Goal: Check status

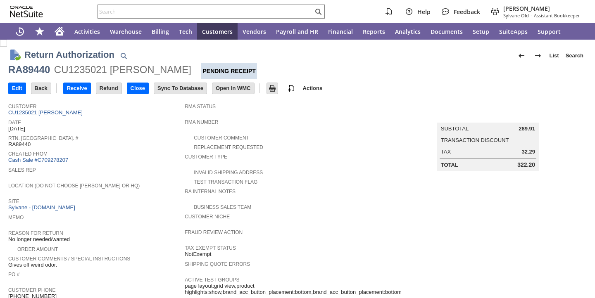
click at [148, 172] on span "Sales Rep" at bounding box center [94, 169] width 172 height 8
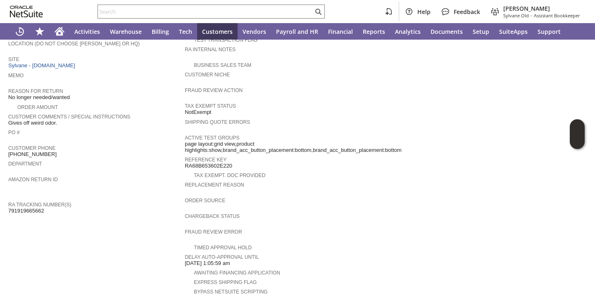
scroll to position [340, 0]
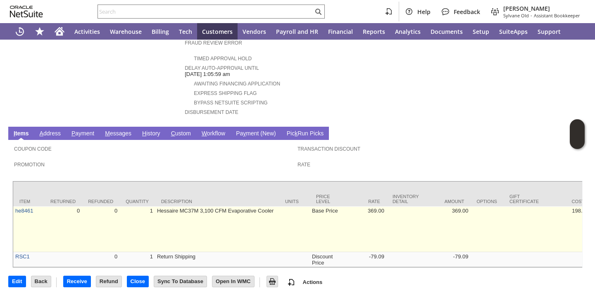
click at [36, 207] on td "he8461" at bounding box center [28, 230] width 31 height 46
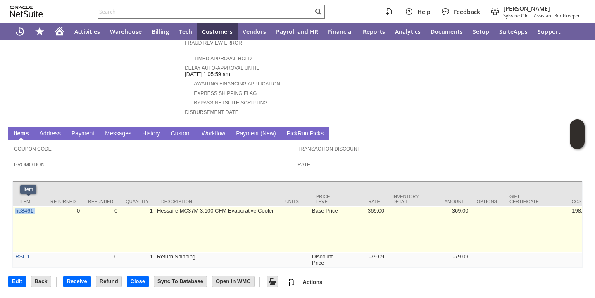
copy tr "he8461"
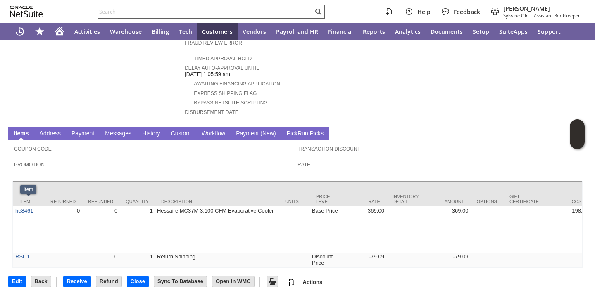
click at [178, 12] on input "text" at bounding box center [205, 12] width 215 height 10
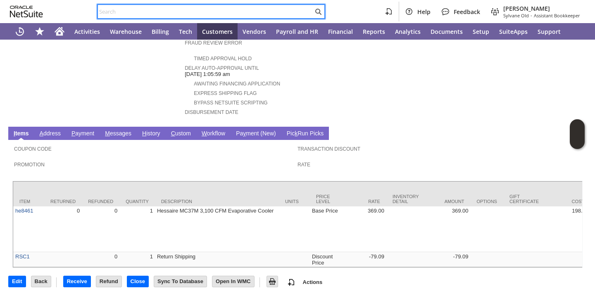
paste input "he8461"
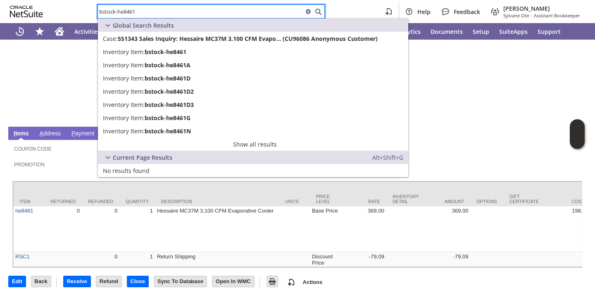
type input "bstock-he8461"
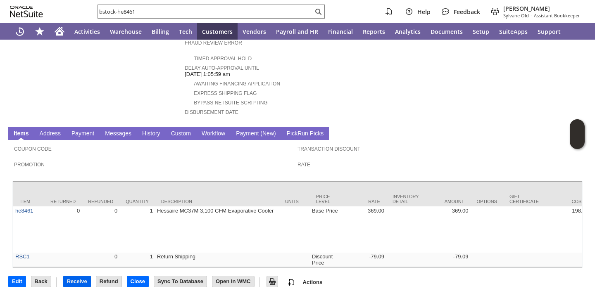
click at [78, 285] on input "Receive" at bounding box center [77, 282] width 27 height 11
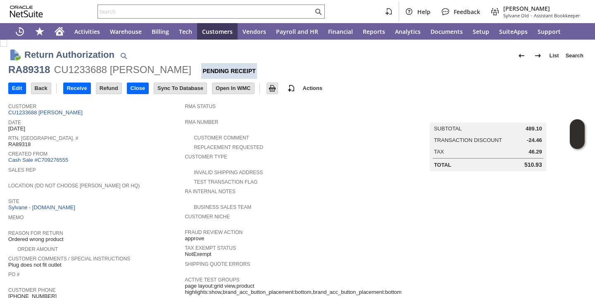
click at [150, 174] on div "Sales Rep" at bounding box center [94, 172] width 172 height 15
click at [25, 145] on span "RA89318" at bounding box center [19, 144] width 22 height 7
click at [24, 145] on span "RA89318" at bounding box center [19, 144] width 22 height 7
copy span "RA89318"
click at [79, 91] on input "Receive" at bounding box center [77, 88] width 27 height 11
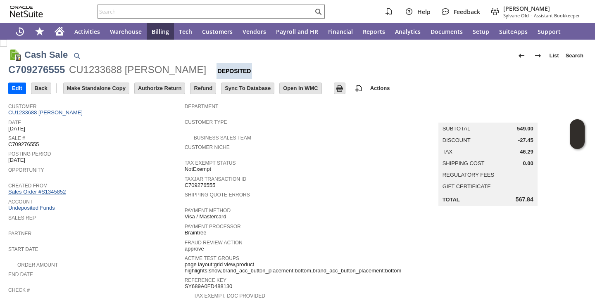
click at [57, 190] on link "Sales Order #S1345852" at bounding box center [38, 192] width 60 height 6
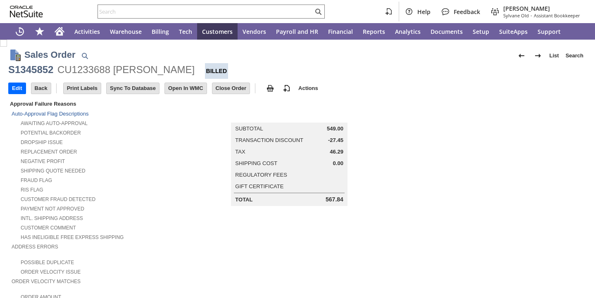
scroll to position [477, 0]
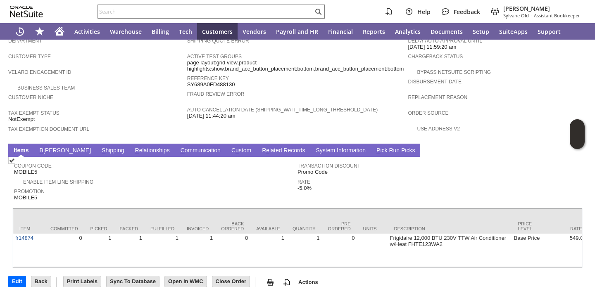
click at [260, 147] on link "R e lated Records" at bounding box center [283, 151] width 47 height 8
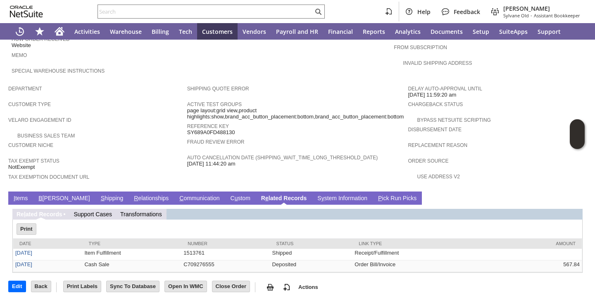
scroll to position [0, 0]
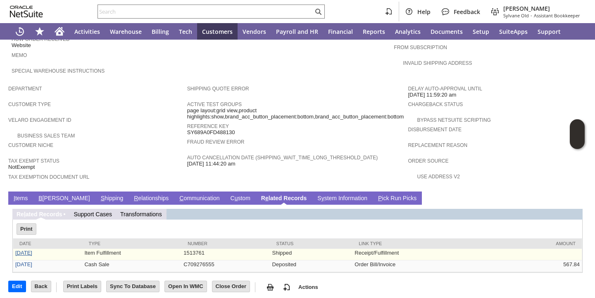
click at [26, 251] on link "[DATE]" at bounding box center [23, 253] width 17 height 6
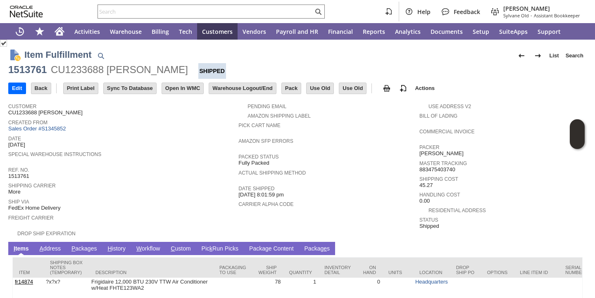
click at [157, 125] on span "Created From" at bounding box center [121, 121] width 226 height 8
click at [87, 247] on link "P ackages" at bounding box center [84, 250] width 30 height 8
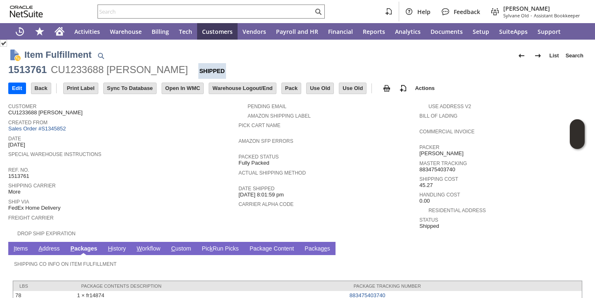
scroll to position [32, 0]
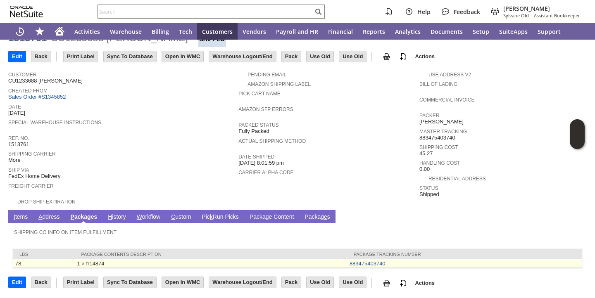
click at [388, 262] on td "883475403740" at bounding box center [465, 264] width 234 height 9
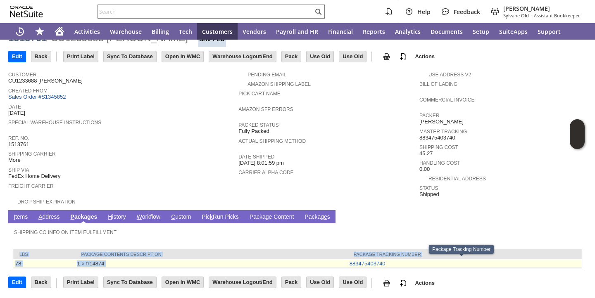
click at [388, 261] on td "883475403740" at bounding box center [465, 264] width 234 height 9
copy tbody "lbs Package Contents Description Package Tracking Number 78 1 × fr14874"
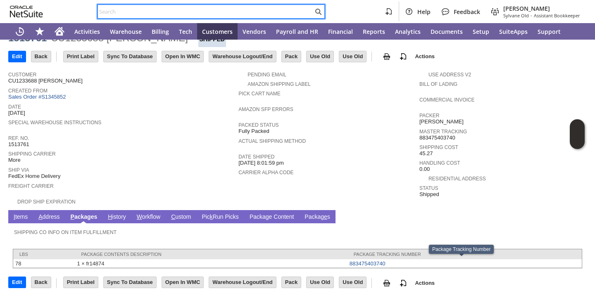
click at [291, 15] on input "text" at bounding box center [205, 12] width 215 height 10
paste input "883475403740"
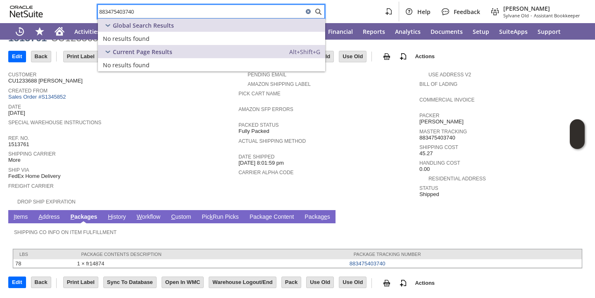
click at [128, 11] on input "883475403740" at bounding box center [200, 12] width 205 height 10
type input "883475403740"
